Goal: Navigation & Orientation: Find specific page/section

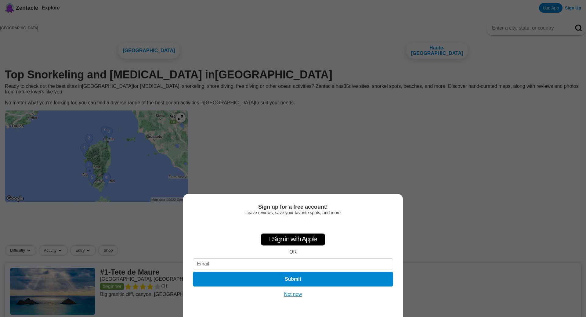
click at [291, 292] on button "Not now" at bounding box center [293, 295] width 22 height 6
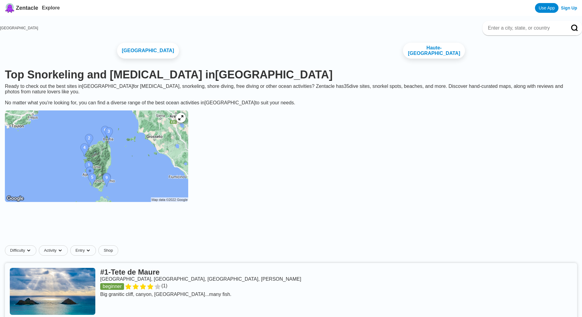
click at [134, 141] on img at bounding box center [96, 157] width 183 height 92
click at [183, 118] on icon at bounding box center [181, 118] width 6 height 6
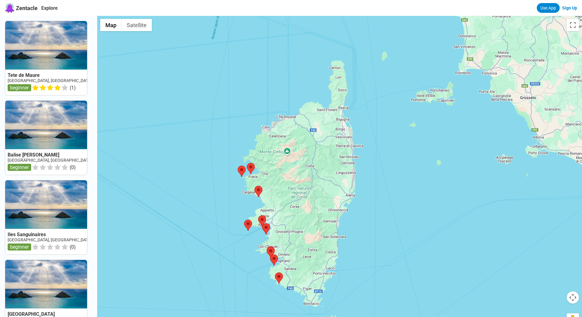
drag, startPoint x: 376, startPoint y: 112, endPoint x: 291, endPoint y: 178, distance: 107.7
click at [291, 178] on div at bounding box center [339, 174] width 485 height 317
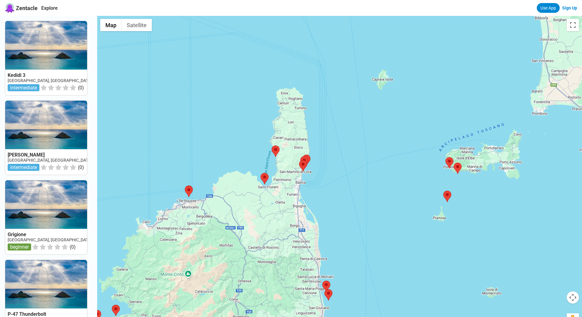
drag, startPoint x: 310, startPoint y: 65, endPoint x: 314, endPoint y: 146, distance: 80.8
click at [314, 145] on div at bounding box center [339, 174] width 485 height 317
